Goal: Task Accomplishment & Management: Complete application form

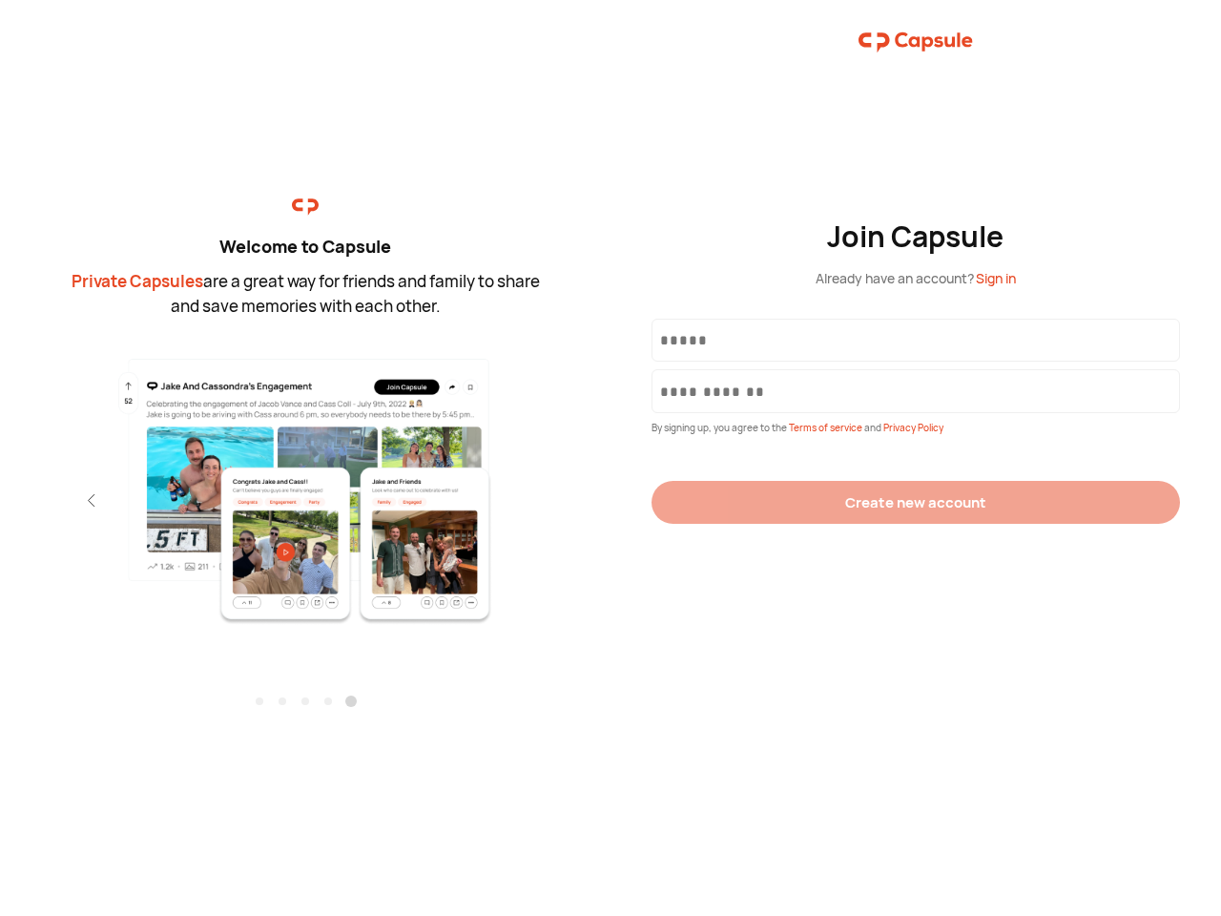
click at [611, 458] on div "Join Capsule Already have an account? Sign in By signing up, you agree to the T…" at bounding box center [916, 458] width 611 height 916
click at [305, 484] on img at bounding box center [305, 490] width 417 height 269
click at [0, 500] on div "Welcome to Capsule Private Capsules are a great way for friends and family to s…" at bounding box center [305, 458] width 611 height 916
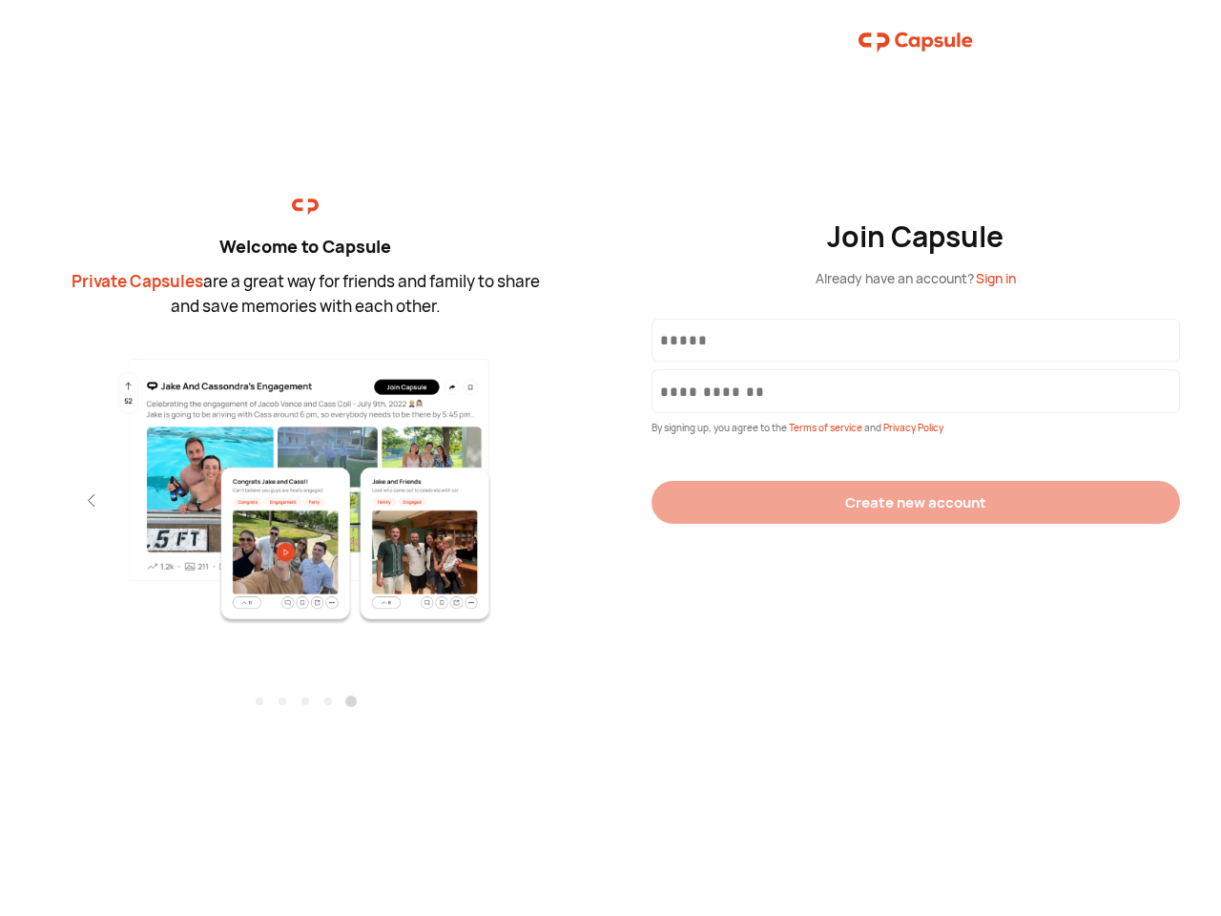
click at [0, 500] on div "Welcome to Capsule Private Capsules are a great way for friends and family to s…" at bounding box center [305, 458] width 611 height 916
click at [57, 500] on div "Welcome to Capsule Private Capsules are a great way for friends and family to s…" at bounding box center [305, 458] width 611 height 916
